Goal: Task Accomplishment & Management: Use online tool/utility

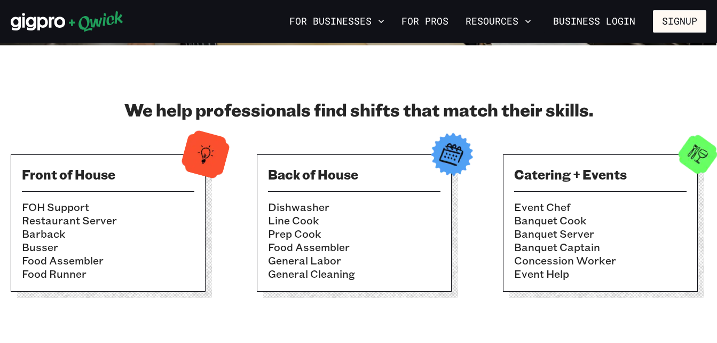
scroll to position [386, 0]
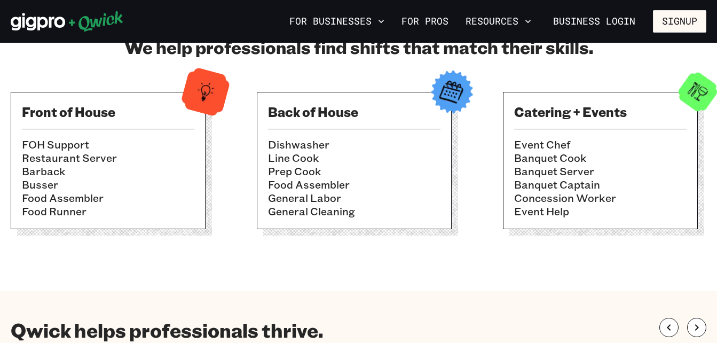
click at [299, 146] on li "Dishwasher" at bounding box center [354, 144] width 172 height 13
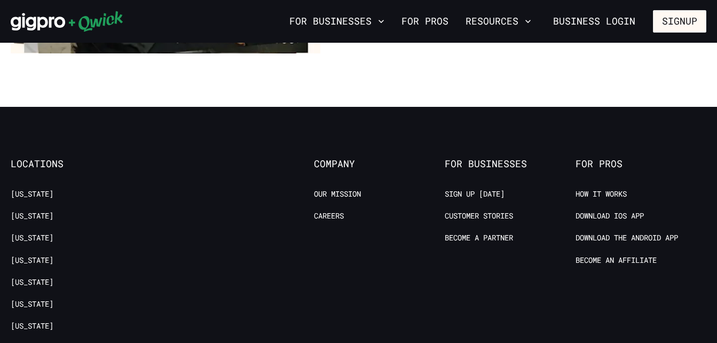
scroll to position [2109, 0]
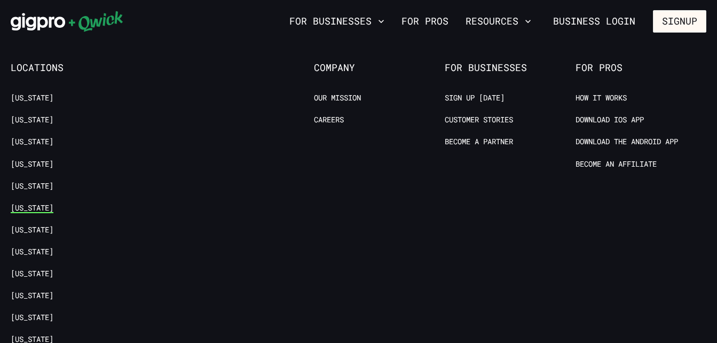
click at [24, 203] on link "[US_STATE]" at bounding box center [32, 208] width 43 height 10
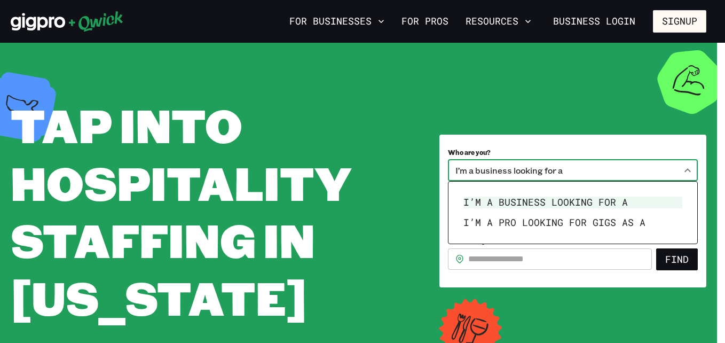
click at [628, 174] on body "**********" at bounding box center [362, 171] width 725 height 343
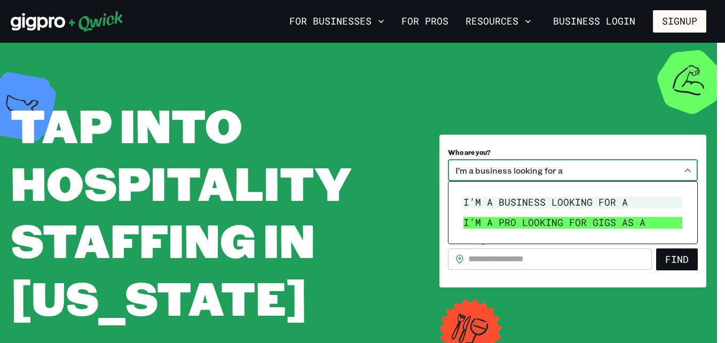
click at [628, 226] on li "I’m a pro looking for Gigs as a" at bounding box center [572, 222] width 227 height 20
type input "***"
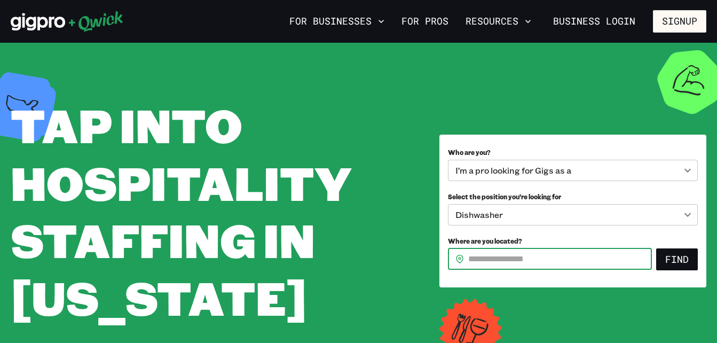
click at [636, 248] on input "Where are you located?" at bounding box center [560, 258] width 184 height 21
type input "*****"
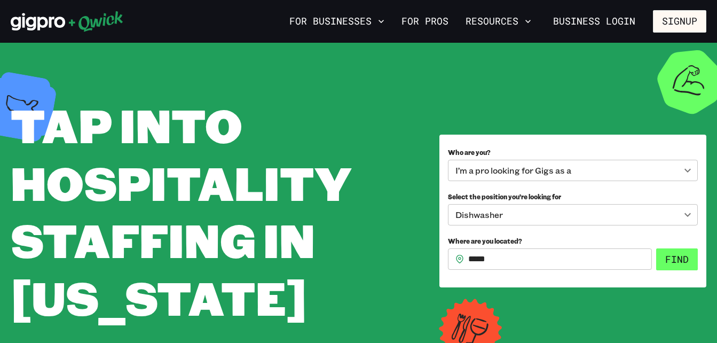
click at [680, 266] on button "Find" at bounding box center [677, 259] width 42 height 22
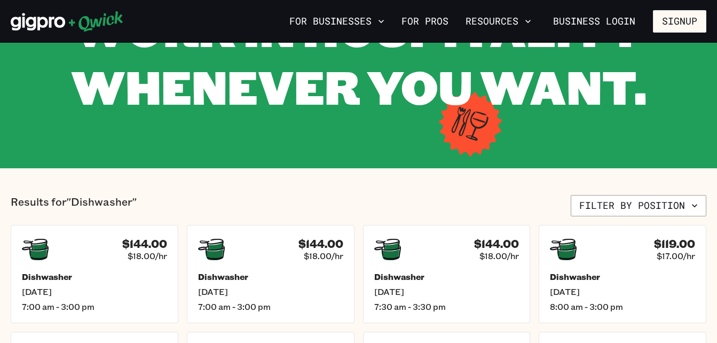
scroll to position [247, 0]
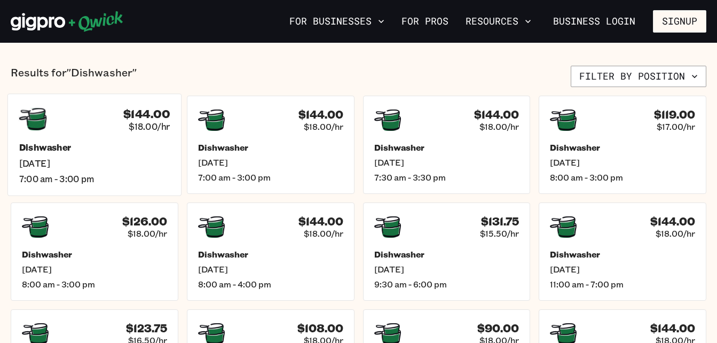
click at [99, 130] on div "$144.00 $18.00/hr" at bounding box center [94, 119] width 151 height 28
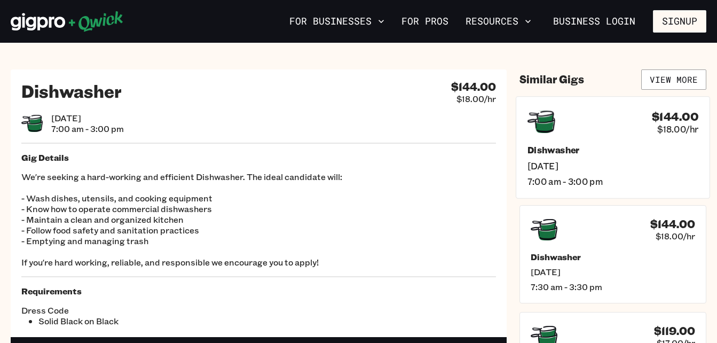
click at [632, 146] on h5 "Dishwasher" at bounding box center [612, 149] width 171 height 11
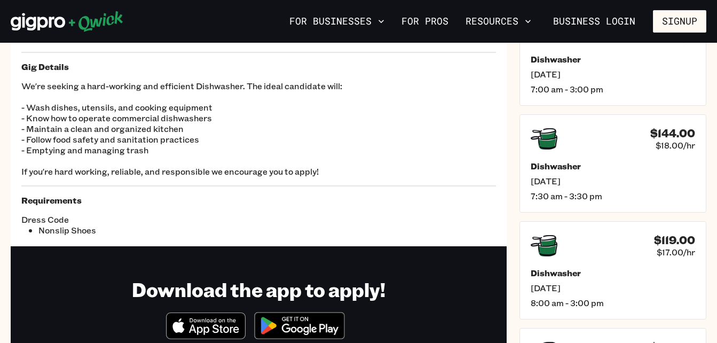
scroll to position [52, 0]
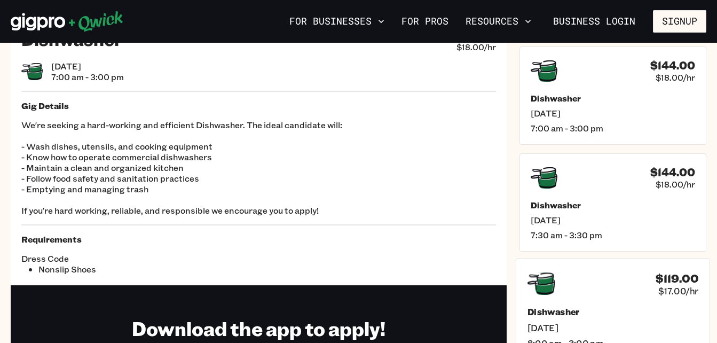
click at [648, 284] on div "$119.00 $17.00/hr" at bounding box center [612, 284] width 171 height 28
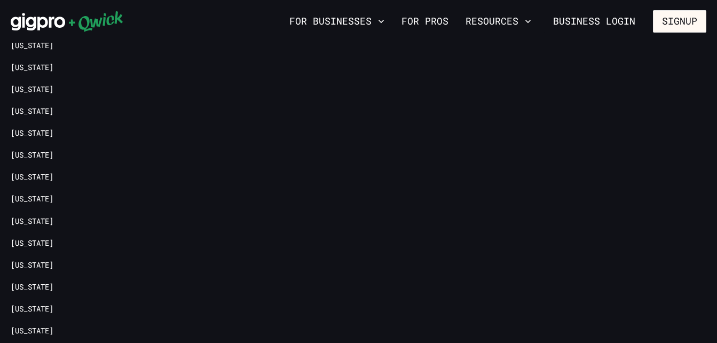
scroll to position [75, 0]
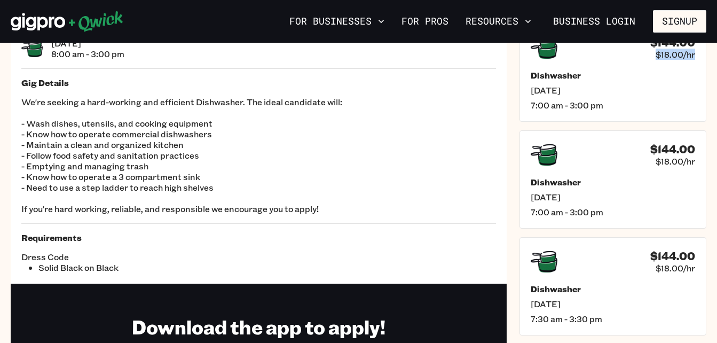
drag, startPoint x: 707, startPoint y: 50, endPoint x: 727, endPoint y: -18, distance: 71.0
click at [716, 0] on html "For Businesses For Pros Resources Business Login Signup Dishwasher $119.00 $17.…" at bounding box center [358, 96] width 717 height 343
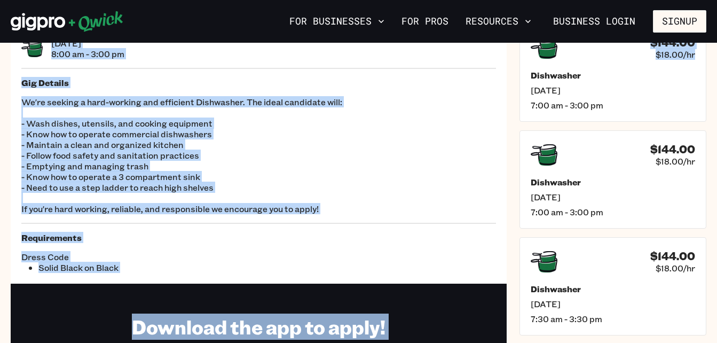
scroll to position [0, 0]
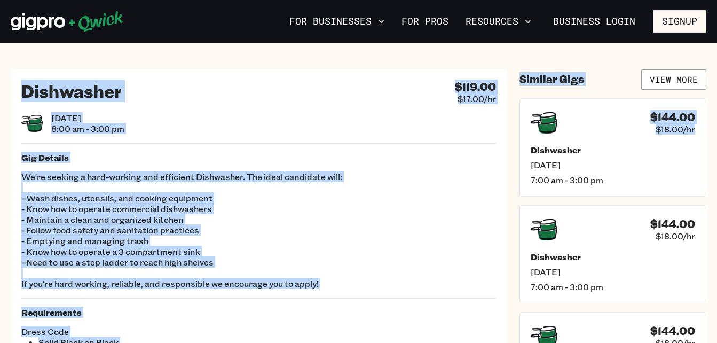
click at [418, 50] on section "Dishwasher $119.00 $17.00/hr [DATE] 8:00 am - 3:00 pm Gig Details We're seeking…" at bounding box center [358, 293] width 717 height 501
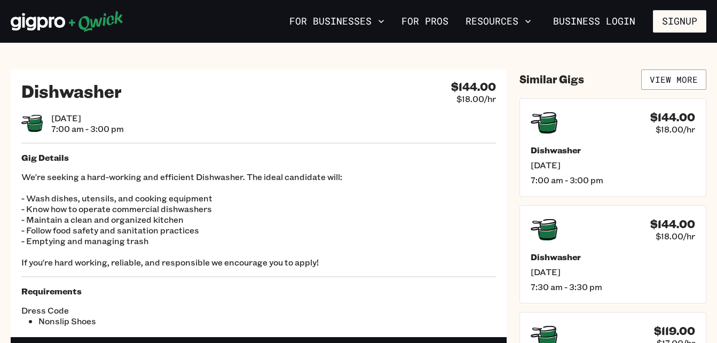
scroll to position [52, 0]
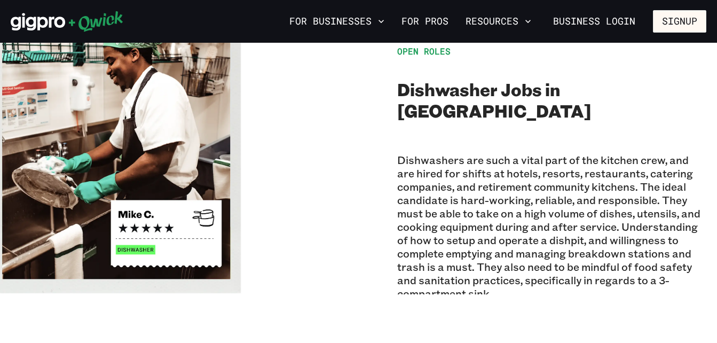
scroll to position [373, 0]
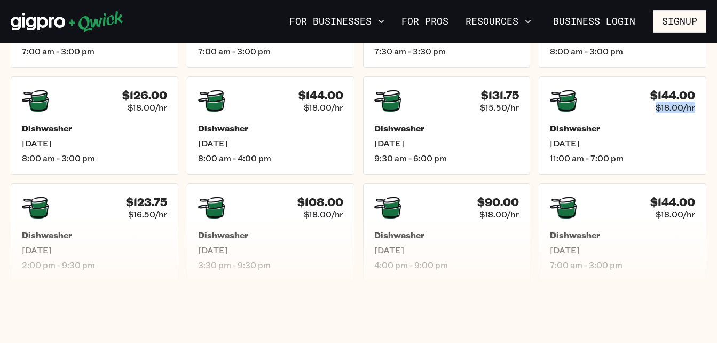
drag, startPoint x: 712, startPoint y: 115, endPoint x: 727, endPoint y: 86, distance: 32.2
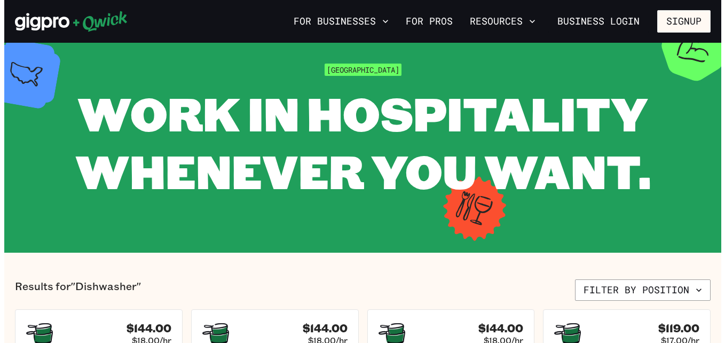
scroll to position [229, 0]
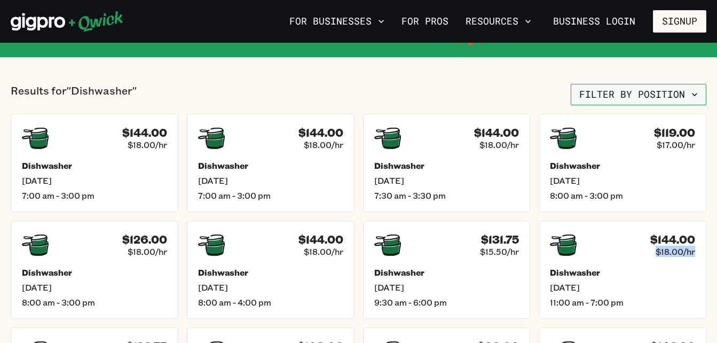
click at [665, 88] on button "Filter by position" at bounding box center [639, 94] width 136 height 21
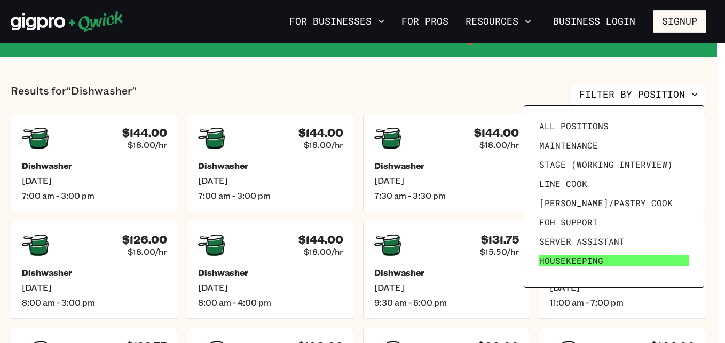
click at [548, 257] on span "Housekeeping" at bounding box center [571, 260] width 64 height 11
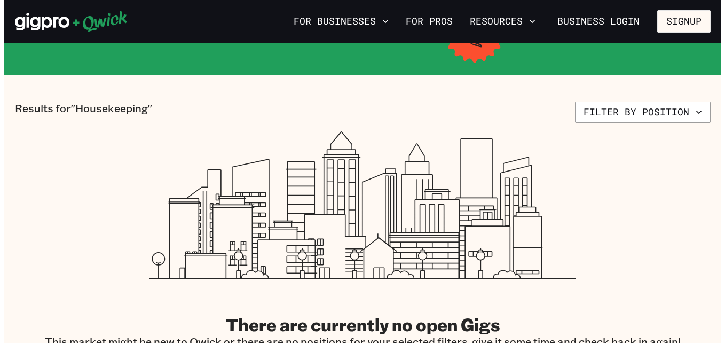
scroll to position [41, 0]
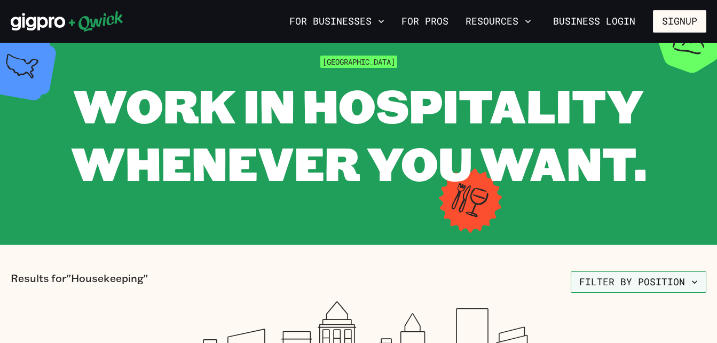
click at [637, 280] on button "Filter by position" at bounding box center [639, 281] width 136 height 21
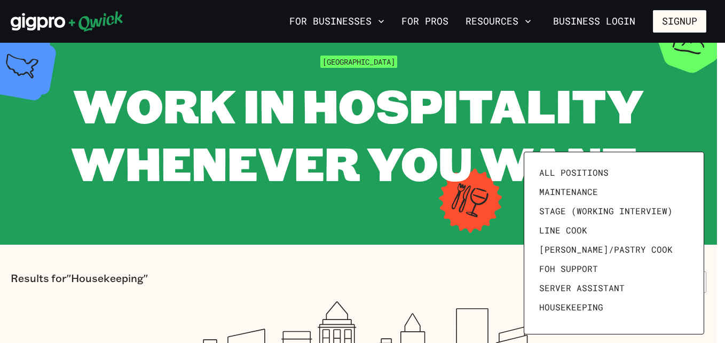
scroll to position [147, 0]
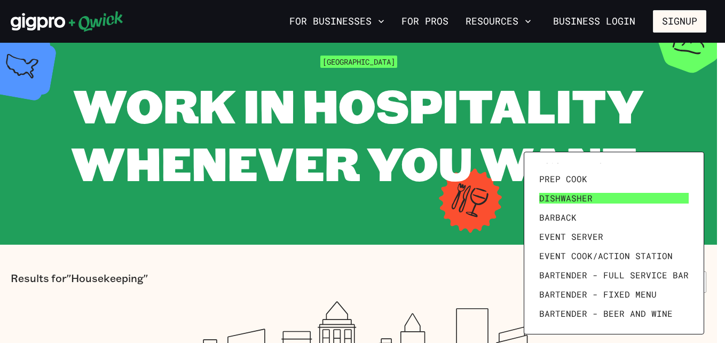
click at [589, 204] on link "Dishwasher" at bounding box center [614, 197] width 158 height 19
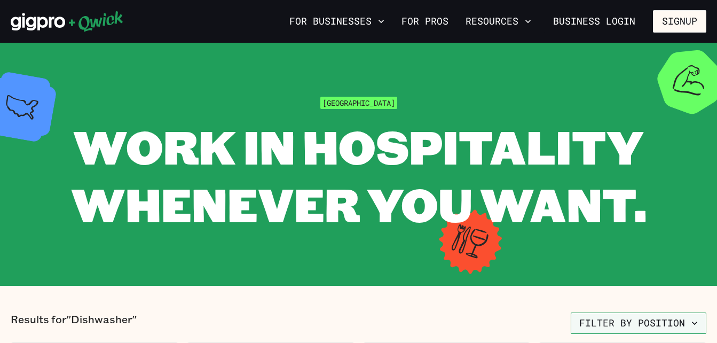
click at [660, 325] on button "Filter by position" at bounding box center [639, 322] width 136 height 21
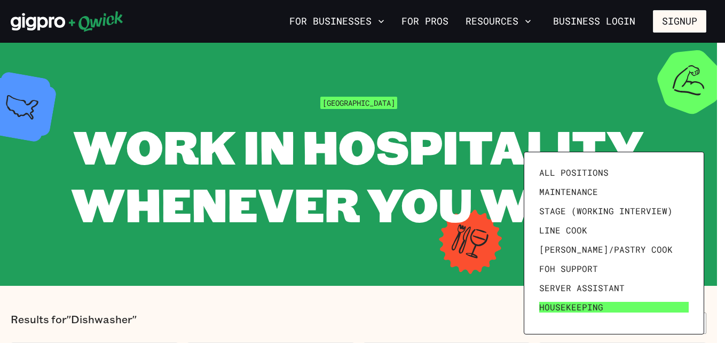
click at [609, 300] on link "Housekeeping" at bounding box center [614, 306] width 158 height 19
